Goal: Task Accomplishment & Management: Manage account settings

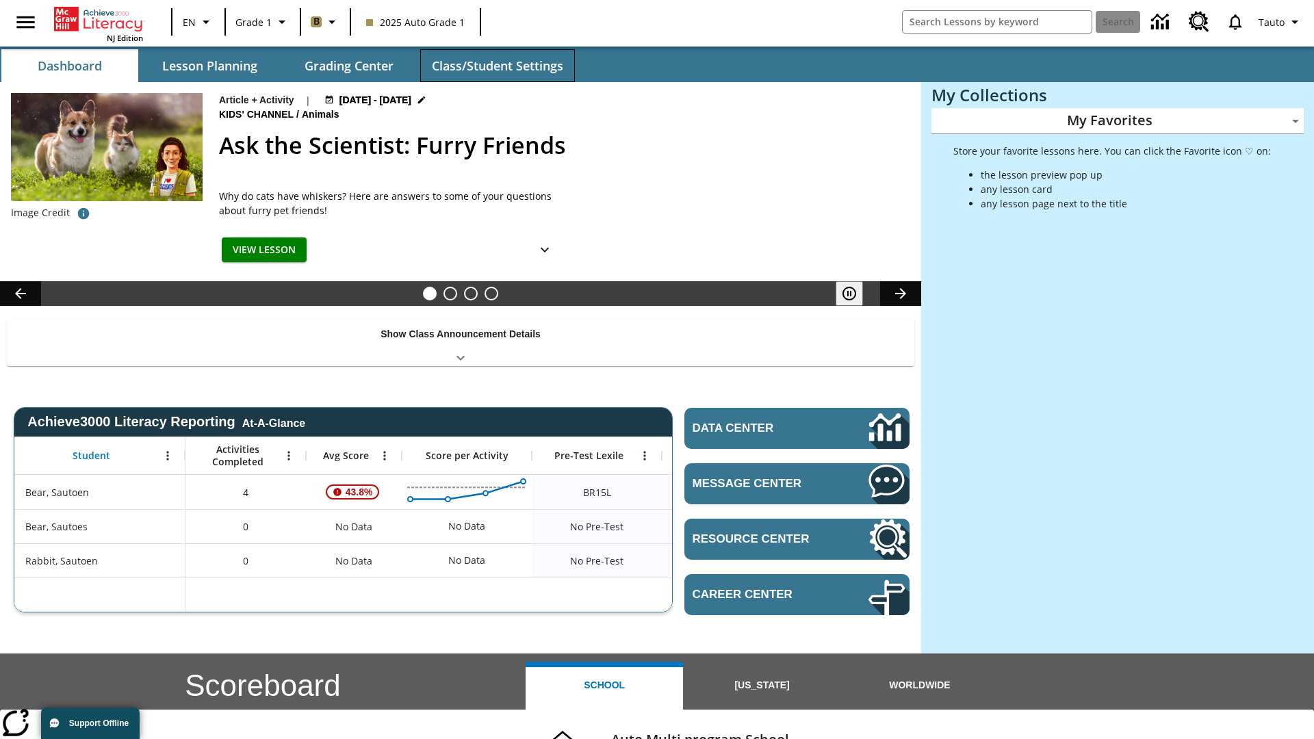
click at [497, 66] on button "Class/Student Settings" at bounding box center [497, 65] width 155 height 33
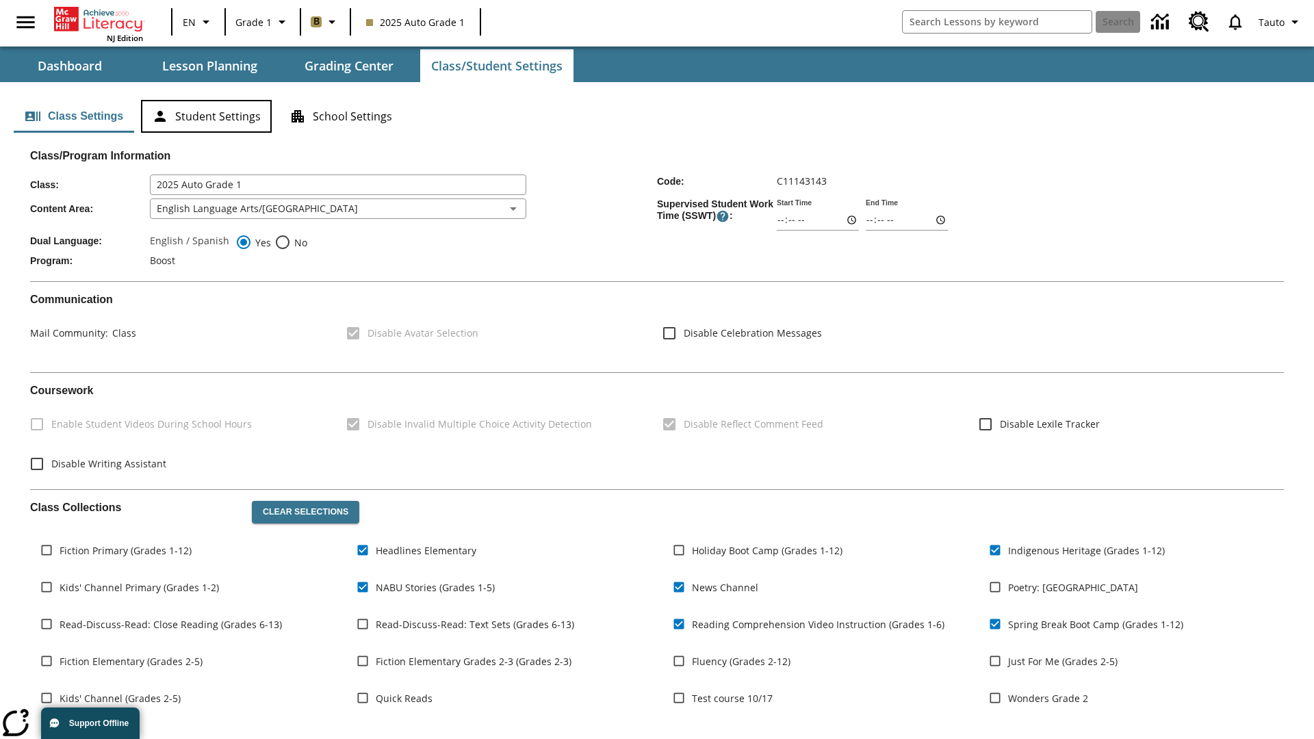
click at [206, 116] on button "Student Settings" at bounding box center [206, 116] width 131 height 33
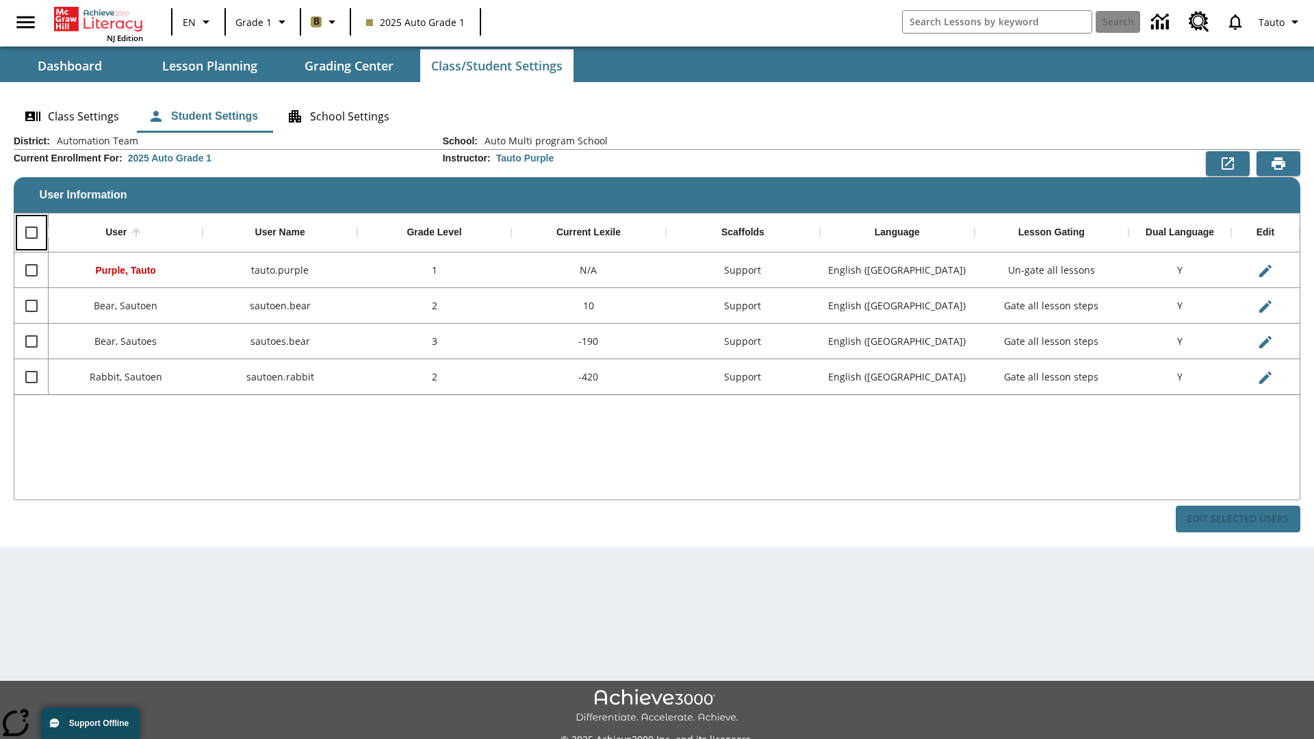
click at [31, 233] on input "Select all rows" at bounding box center [31, 232] width 29 height 29
checkbox input "true"
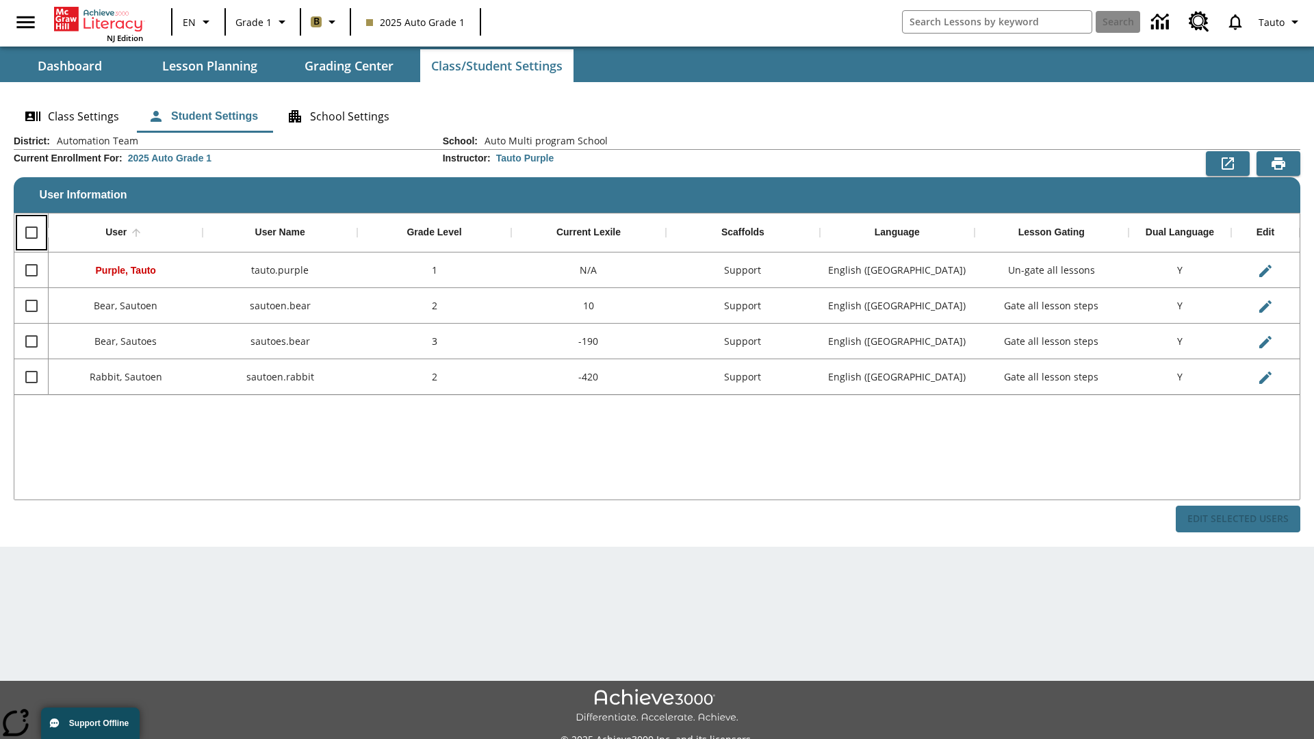
checkbox input "true"
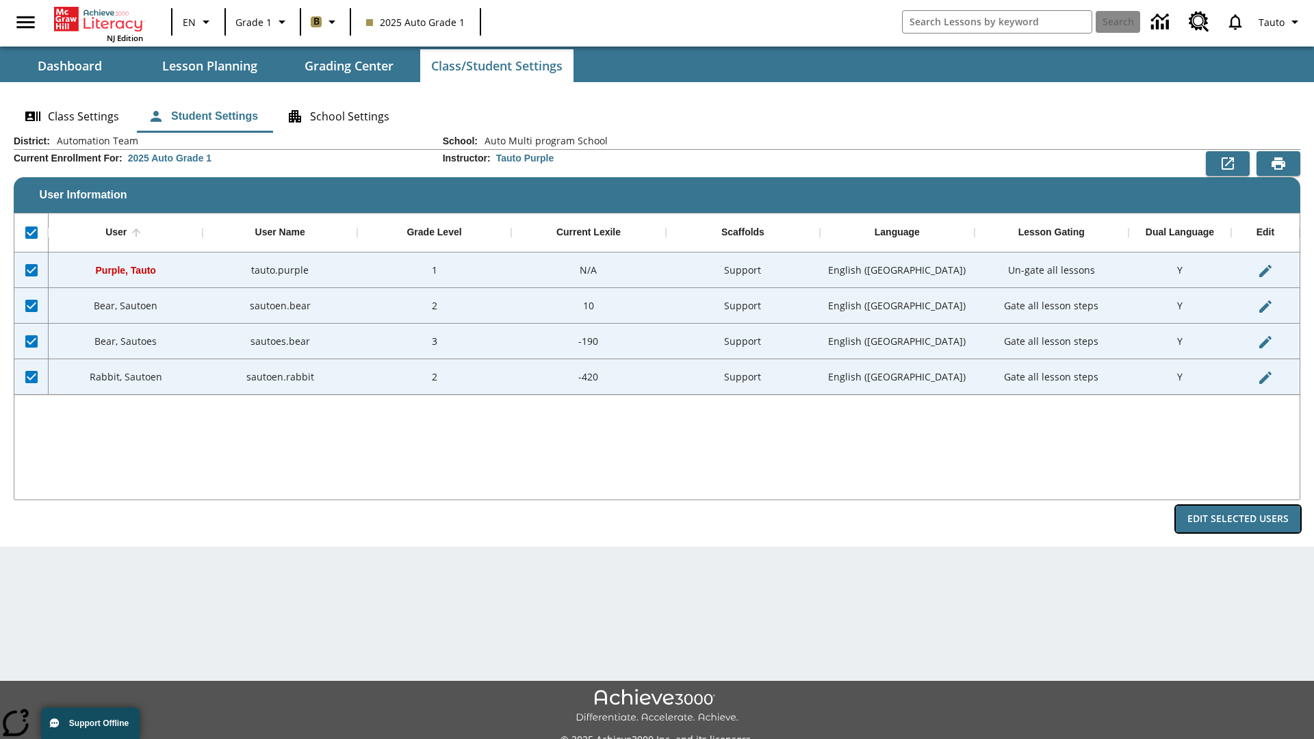
click at [1238, 519] on button "Edit Selected Users" at bounding box center [1237, 519] width 125 height 27
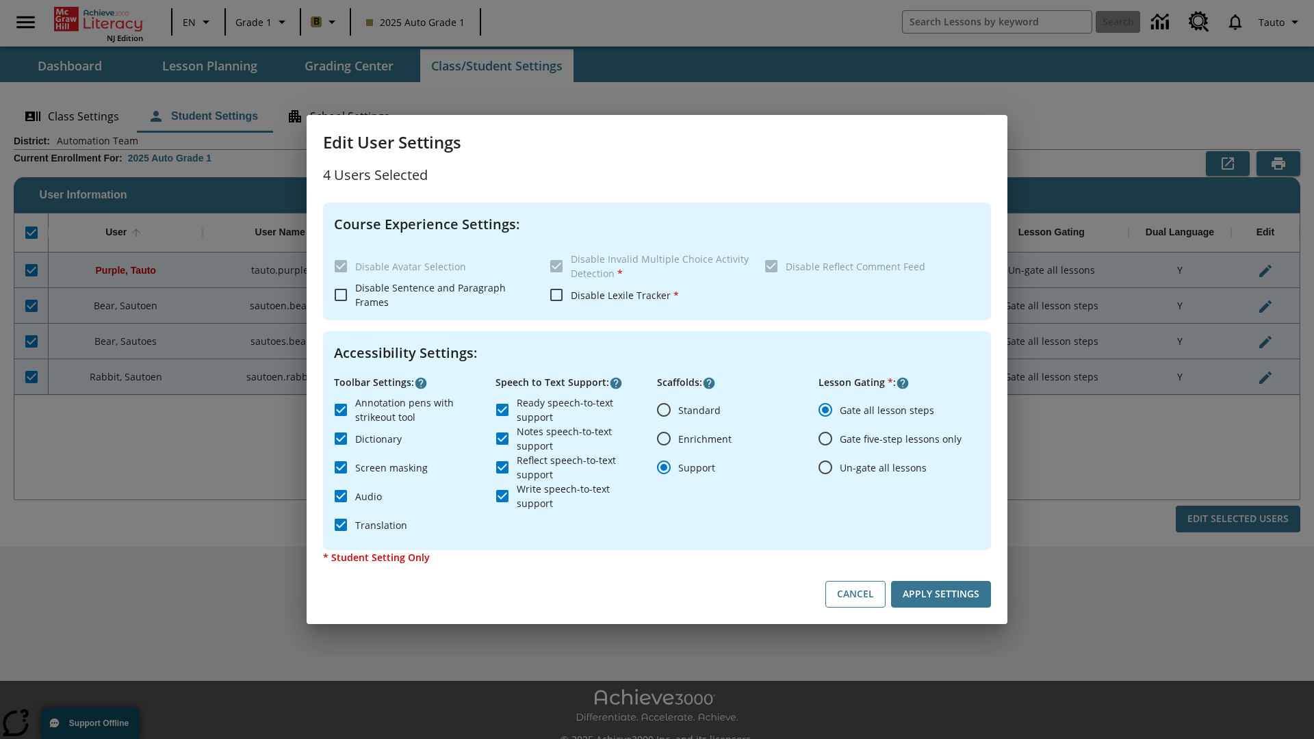
click at [664, 439] on input "Enrichment" at bounding box center [663, 438] width 29 height 29
click at [855, 594] on button "Cancel" at bounding box center [855, 594] width 60 height 27
radio input "false"
radio input "true"
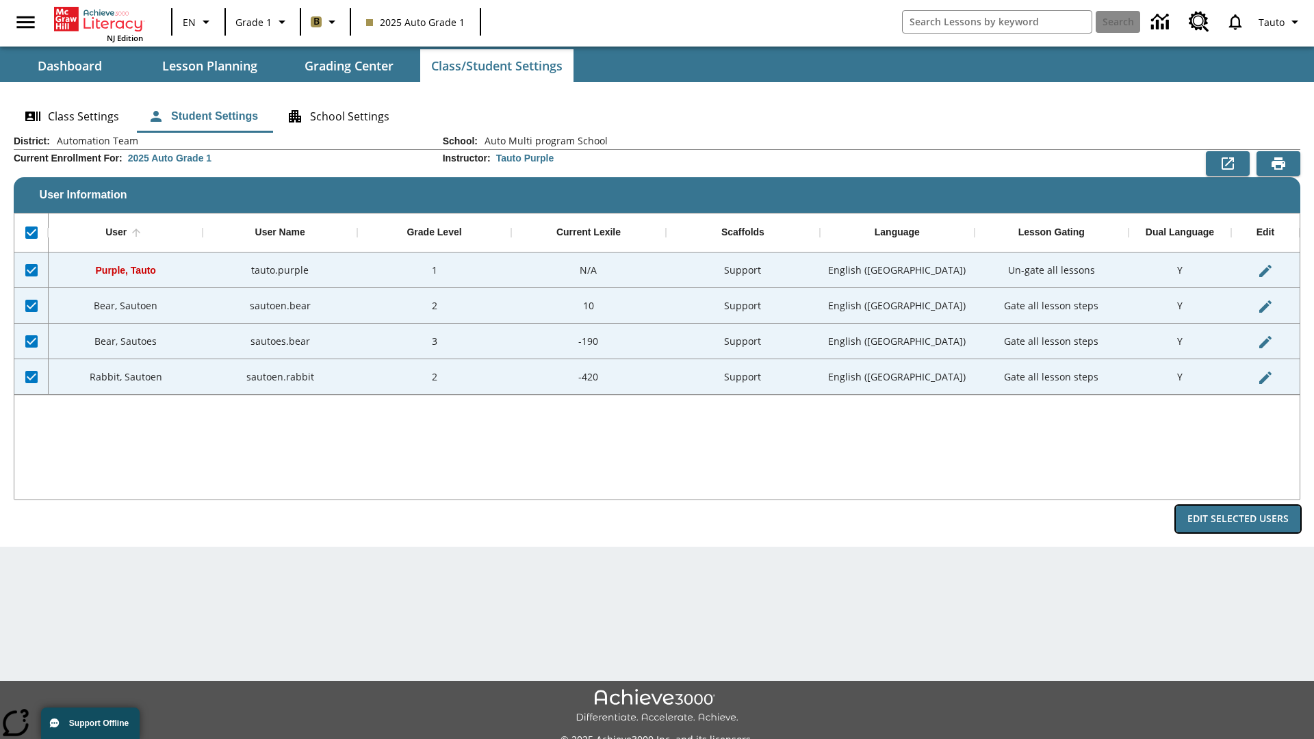
click at [1238, 519] on button "Edit Selected Users" at bounding box center [1237, 519] width 125 height 27
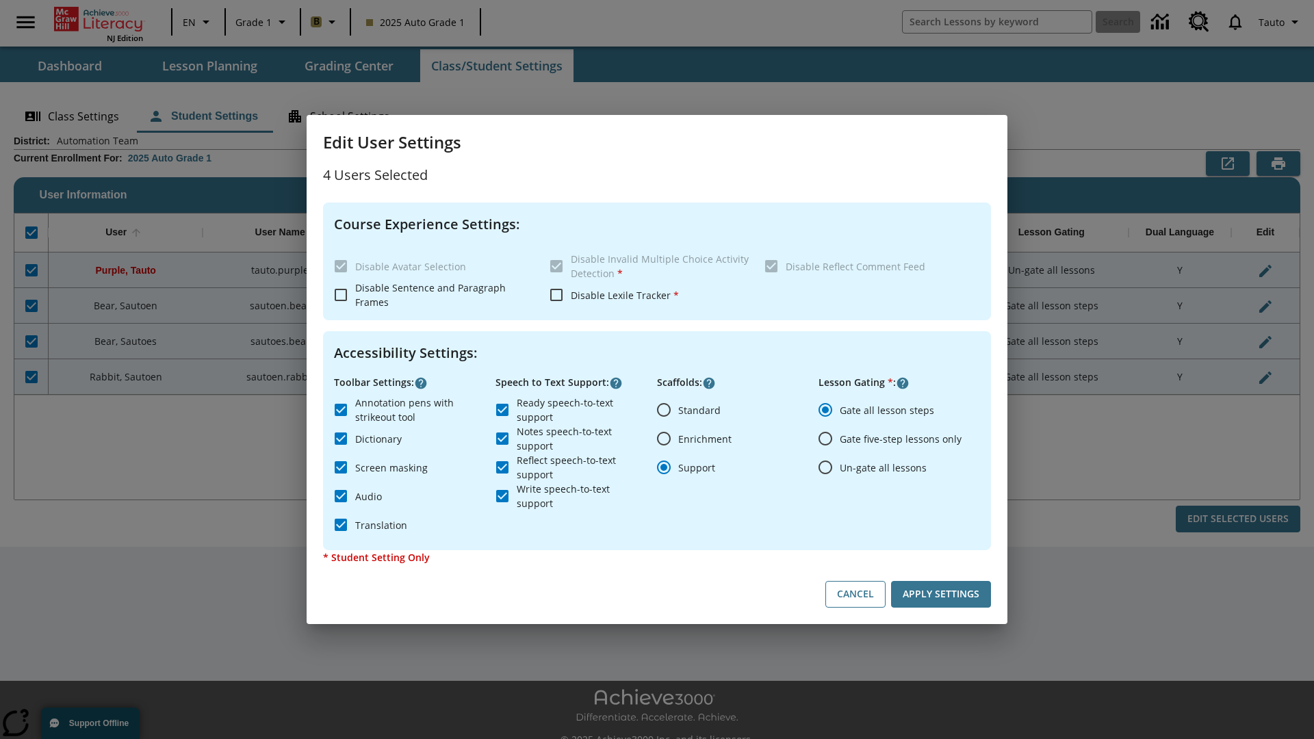
click at [664, 439] on input "Enrichment" at bounding box center [663, 438] width 29 height 29
radio input "true"
click at [941, 594] on button "Apply Settings" at bounding box center [941, 594] width 100 height 27
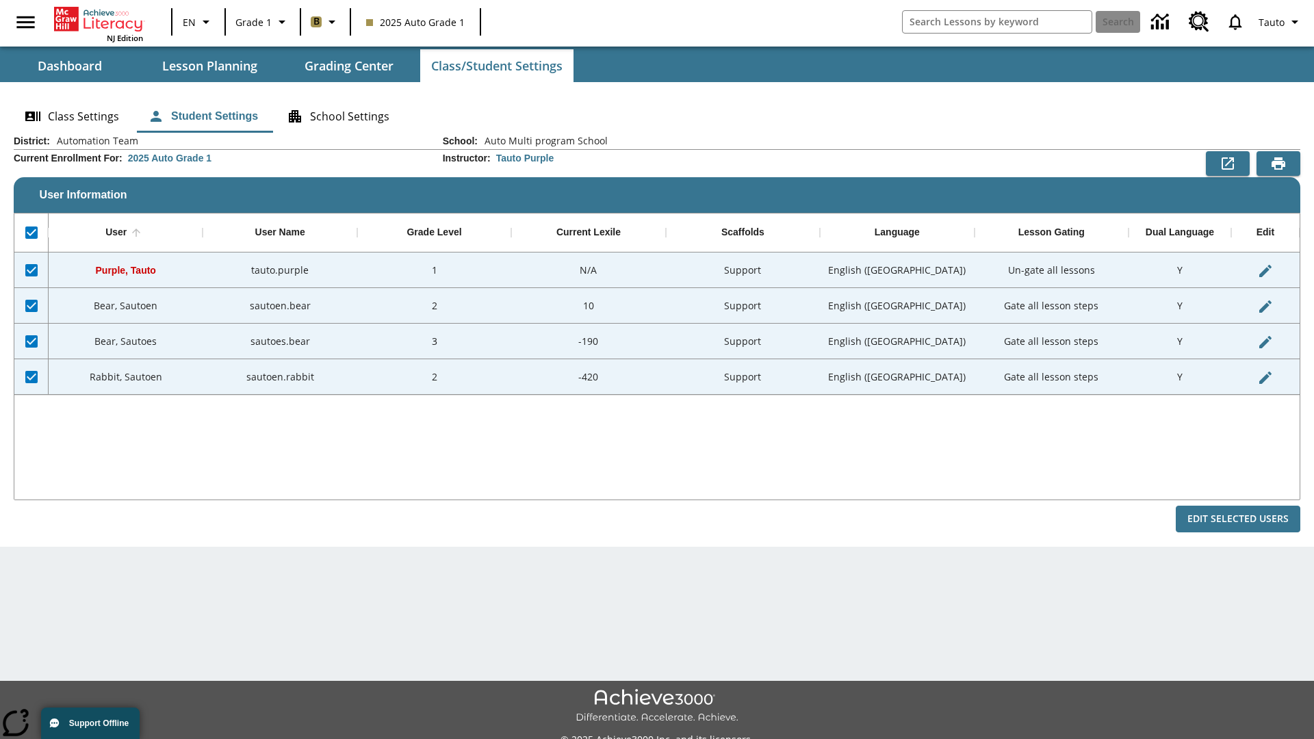
checkbox input "false"
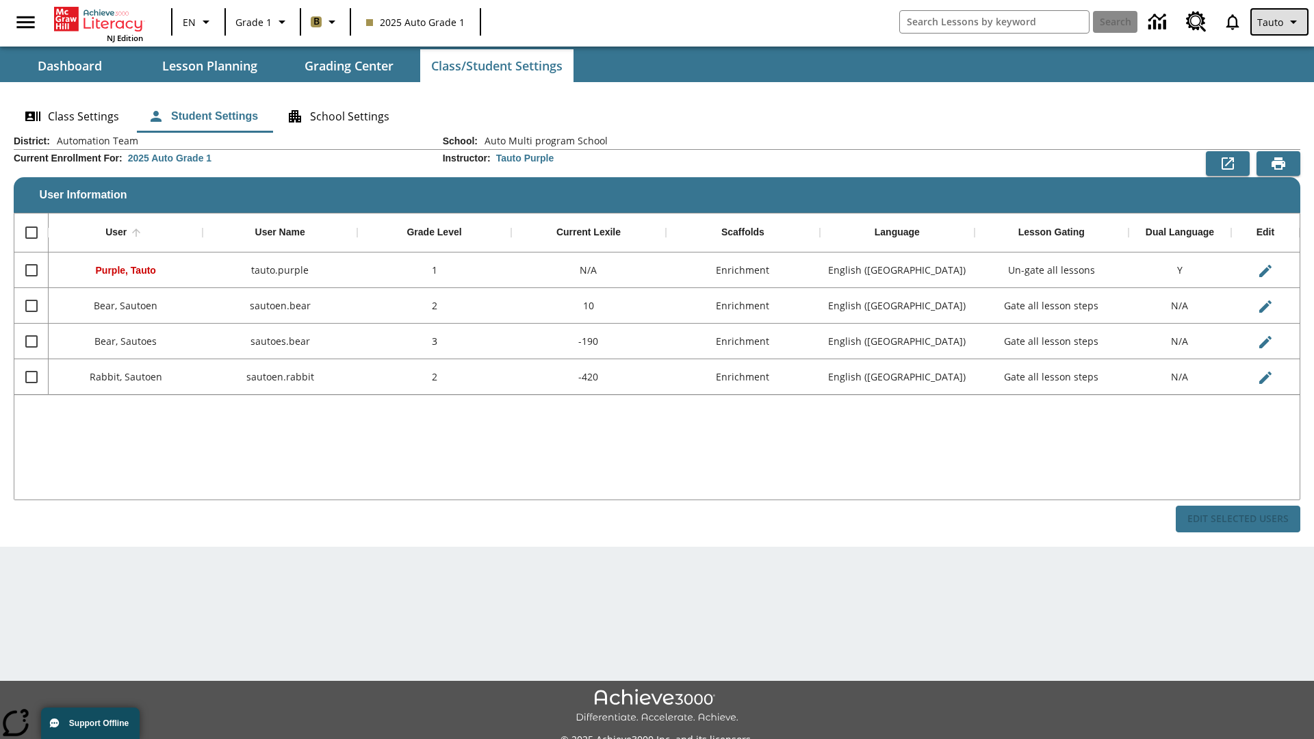
click at [1280, 22] on span "Tauto" at bounding box center [1270, 22] width 26 height 14
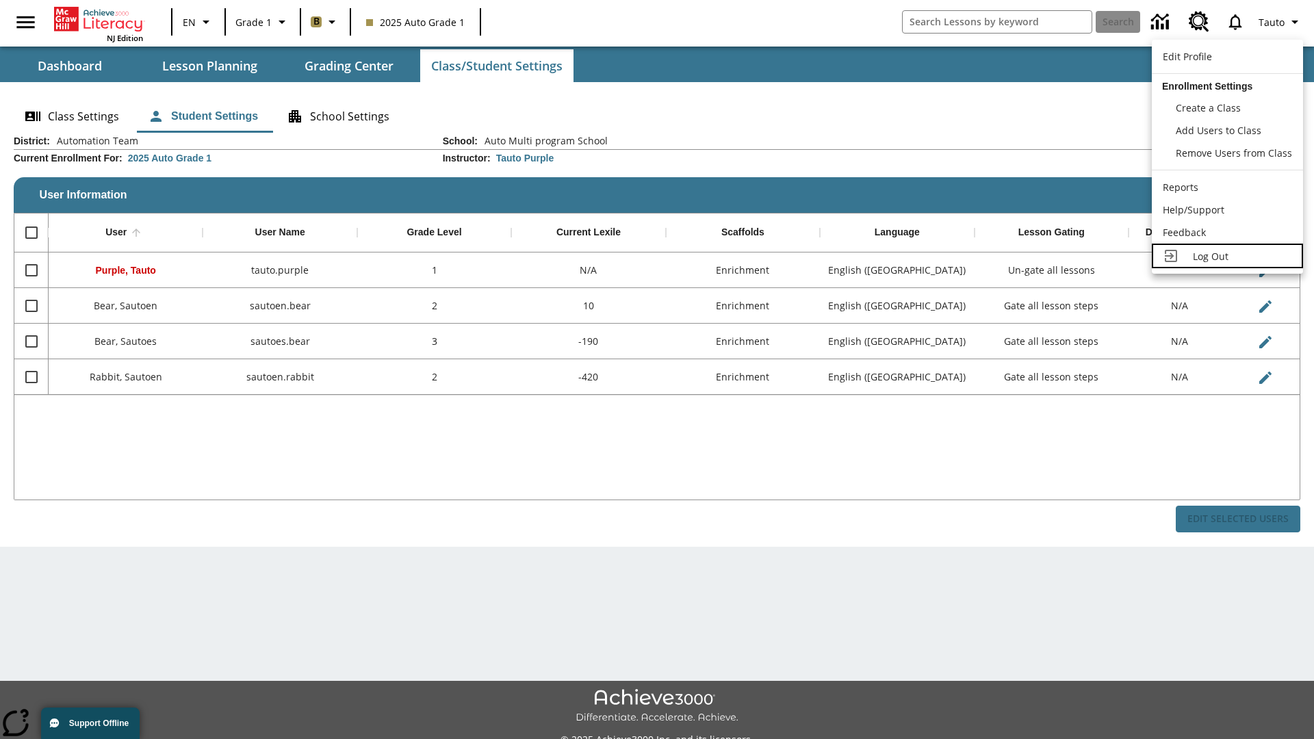
click at [1227, 256] on span "Log Out" at bounding box center [1211, 256] width 36 height 13
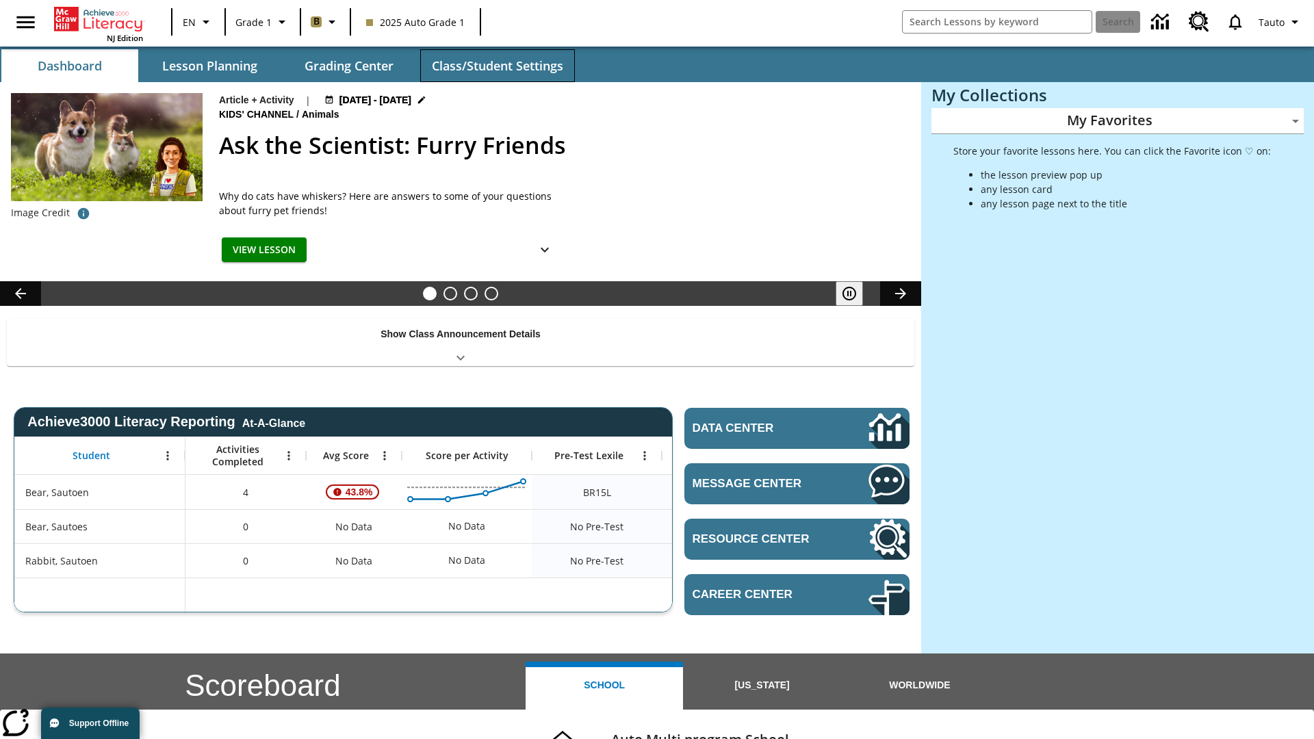
click at [497, 66] on button "Class/Student Settings" at bounding box center [497, 65] width 155 height 33
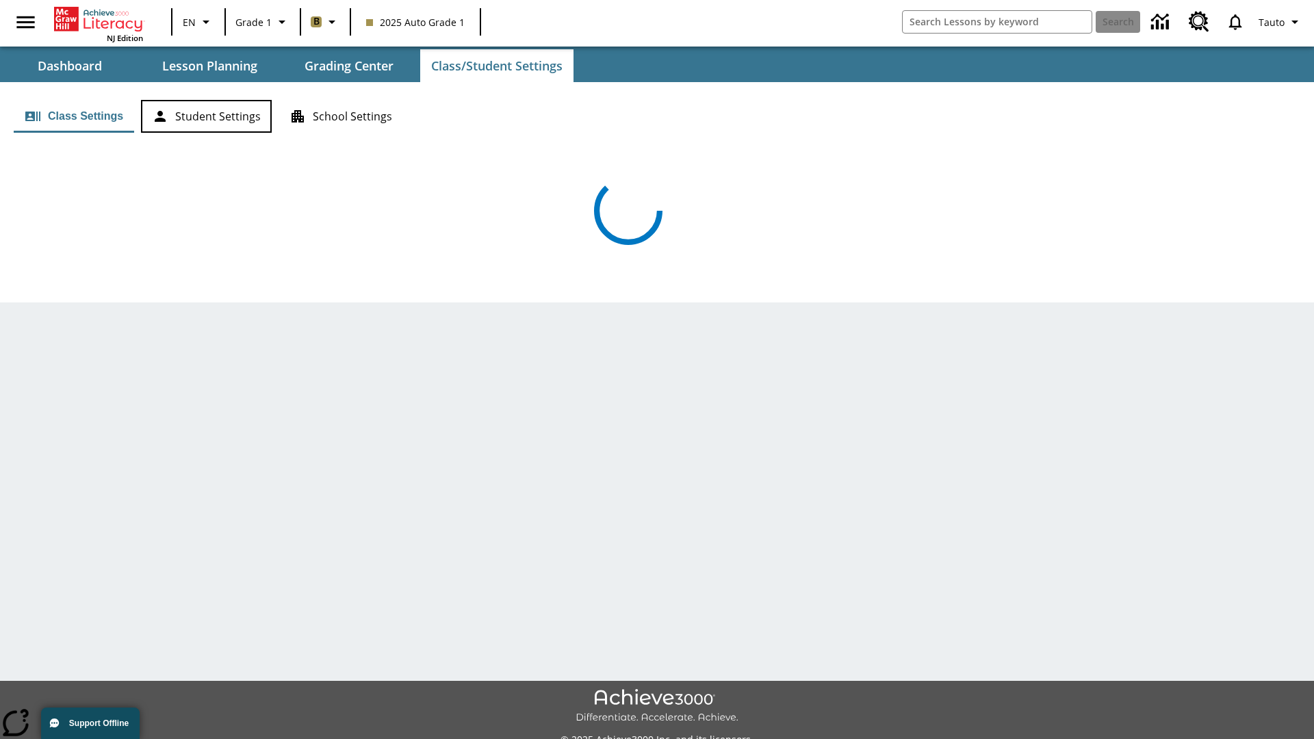
click at [206, 116] on button "Student Settings" at bounding box center [206, 116] width 131 height 33
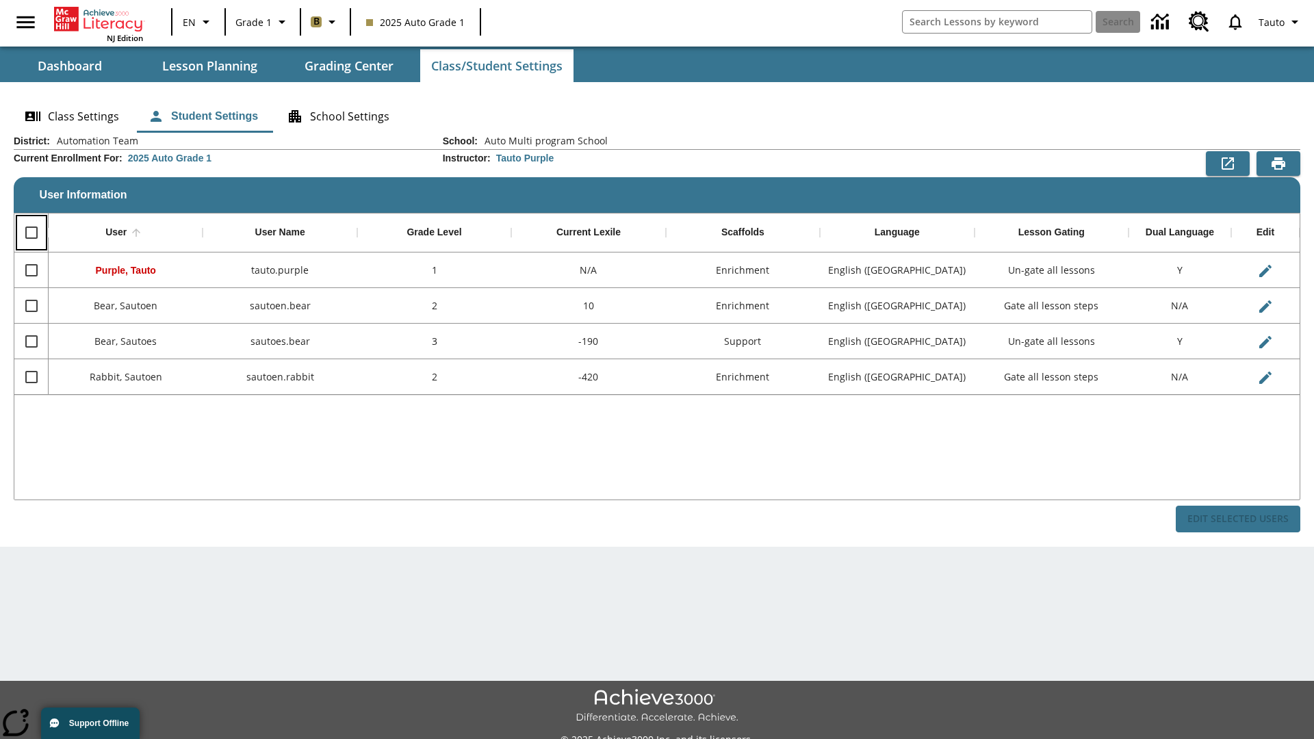
click at [31, 233] on input "Select all rows" at bounding box center [31, 232] width 29 height 29
checkbox input "true"
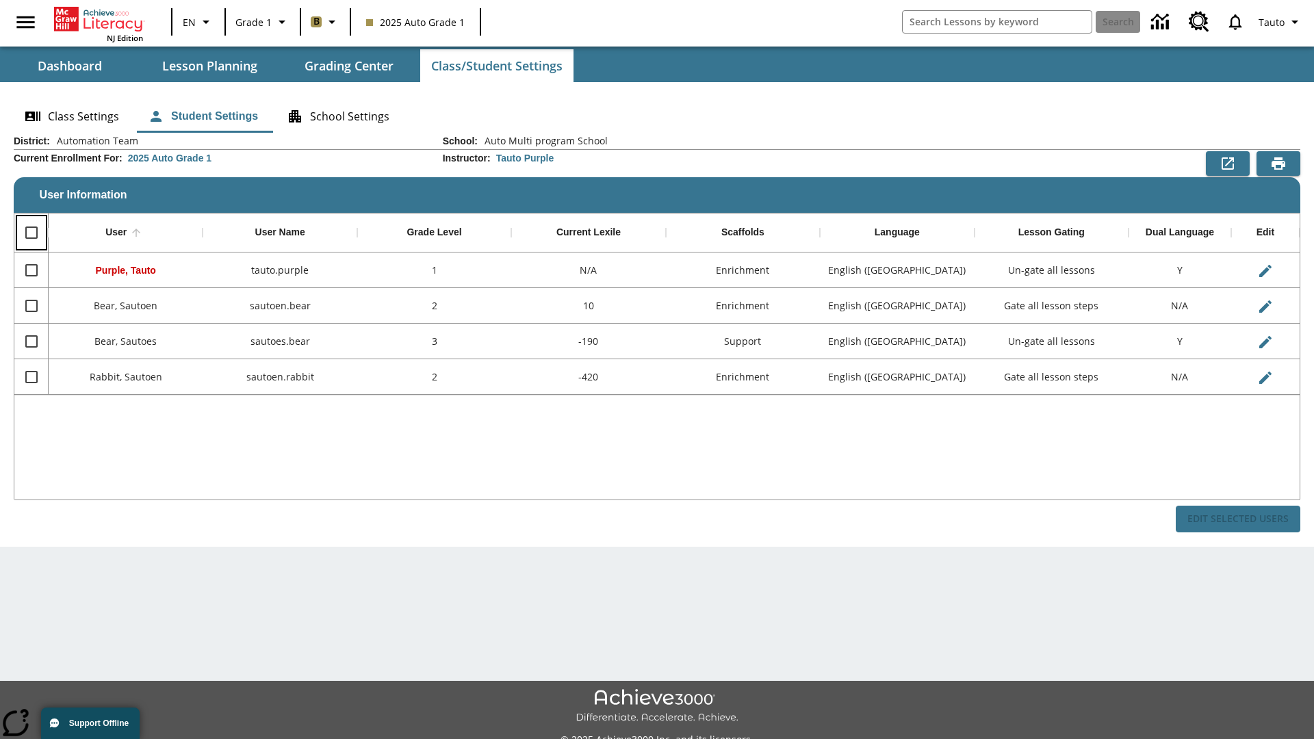
checkbox input "true"
